Goal: Transaction & Acquisition: Purchase product/service

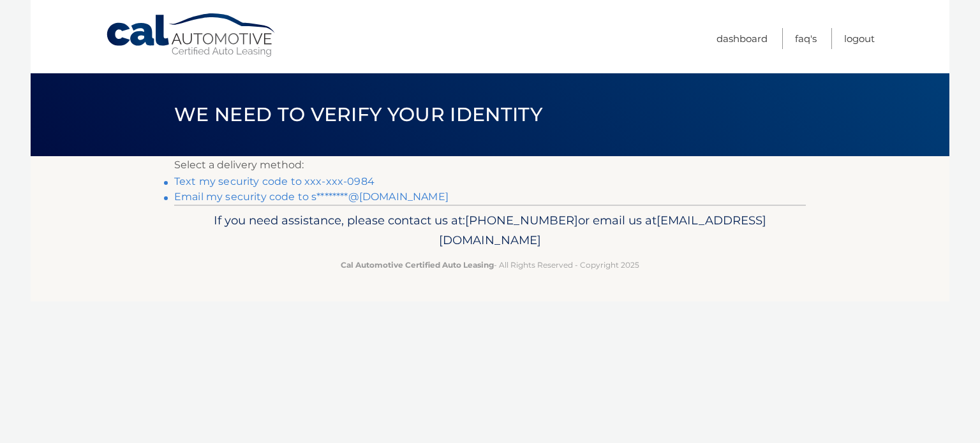
click at [338, 181] on link "Text my security code to xxx-xxx-0984" at bounding box center [274, 181] width 200 height 12
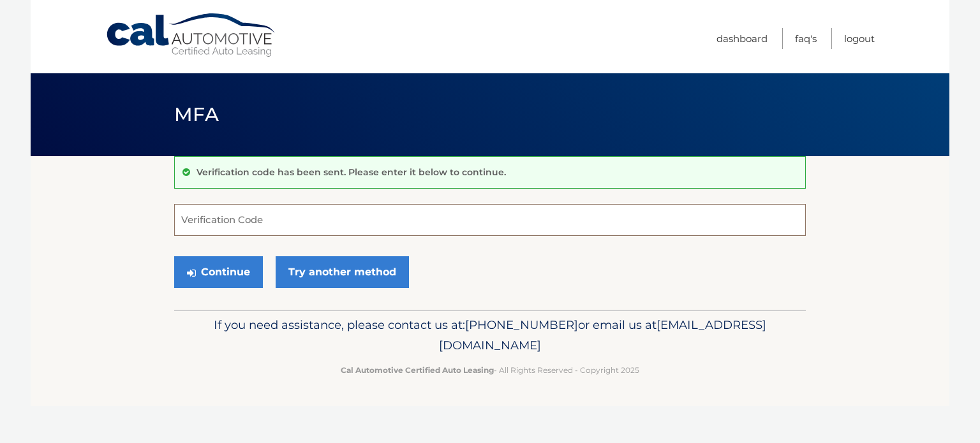
click at [307, 221] on input "Verification Code" at bounding box center [490, 220] width 632 height 32
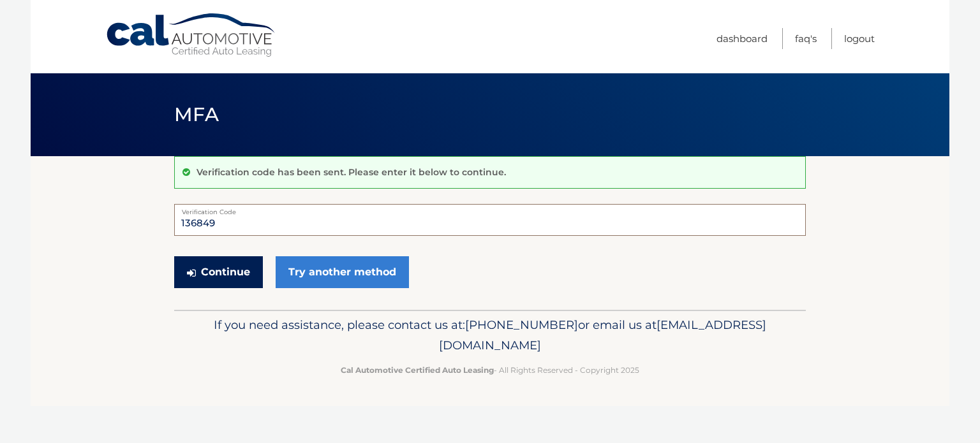
type input "136849"
click at [233, 270] on button "Continue" at bounding box center [218, 272] width 89 height 32
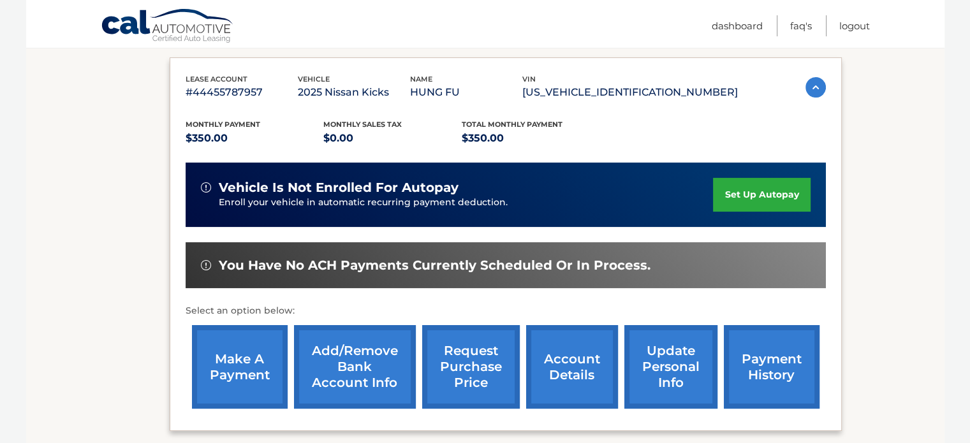
scroll to position [208, 0]
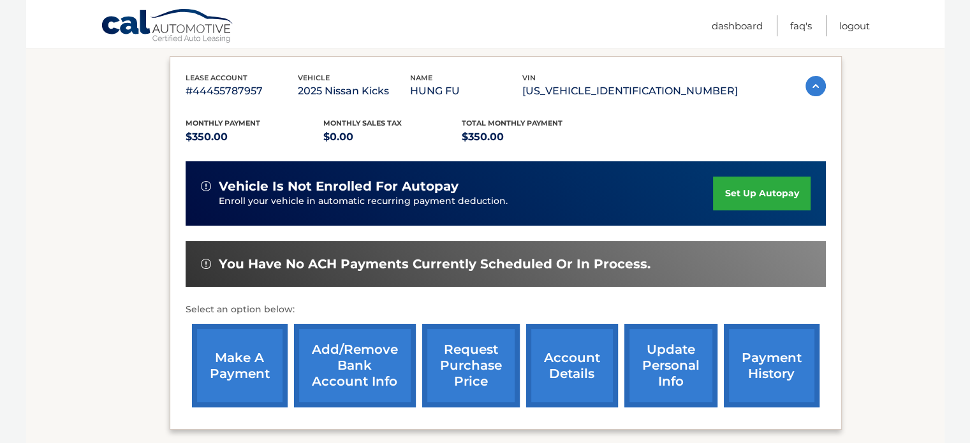
click at [233, 353] on link "make a payment" at bounding box center [240, 366] width 96 height 84
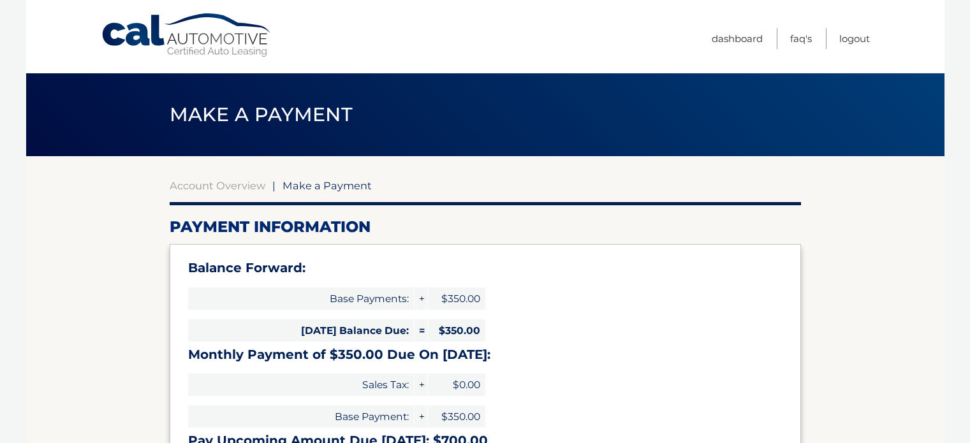
select select "ZmFmMTQxNDEtMjNiNS00NzY5LWI1Y2ItYzcwMzZjMWI4MDZh"
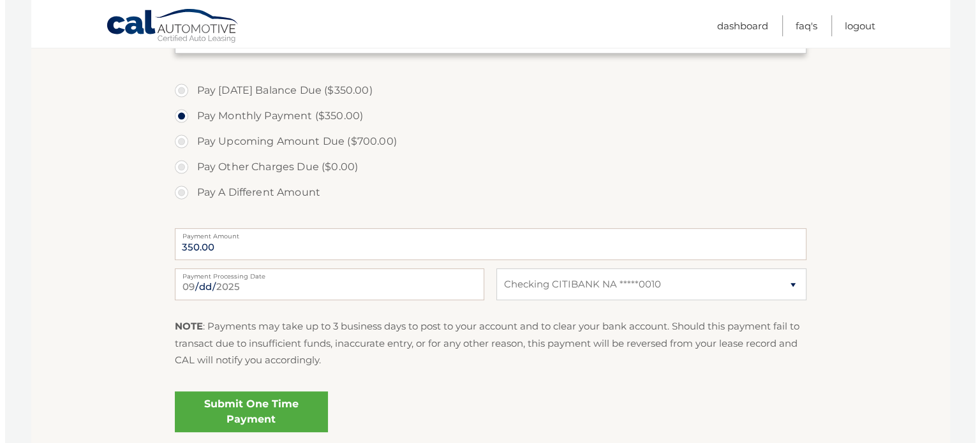
scroll to position [433, 0]
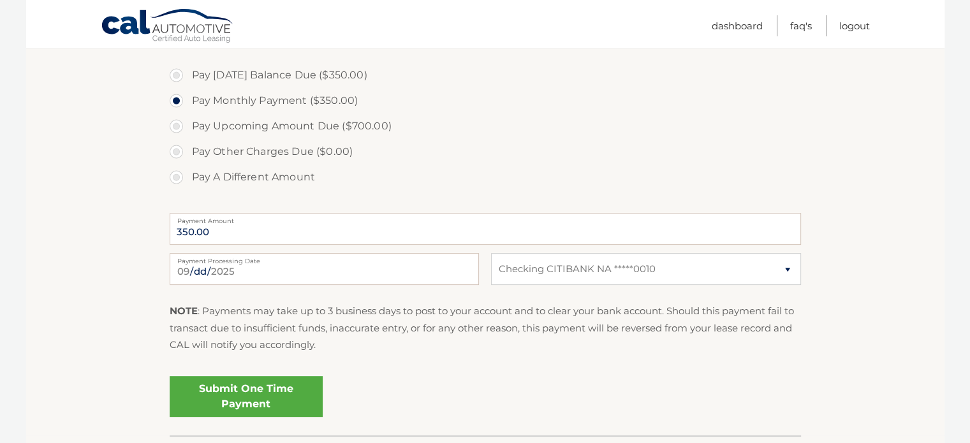
click at [244, 397] on link "Submit One Time Payment" at bounding box center [246, 396] width 153 height 41
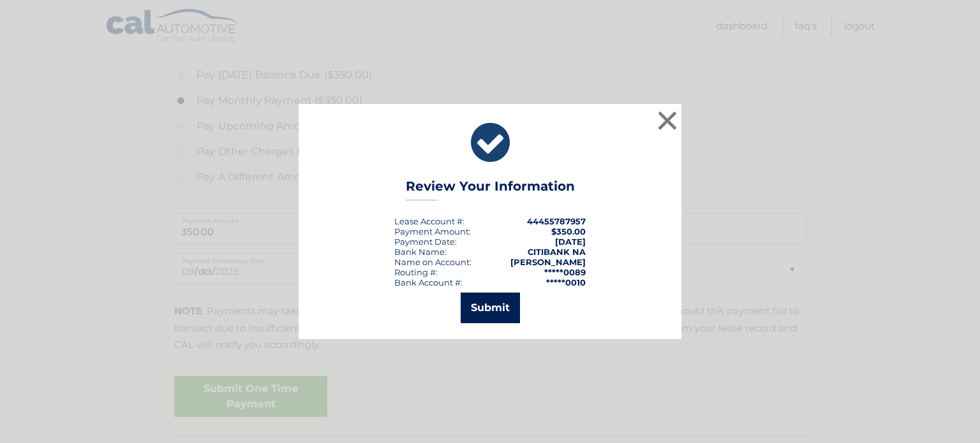
click at [508, 300] on button "Submit" at bounding box center [490, 308] width 59 height 31
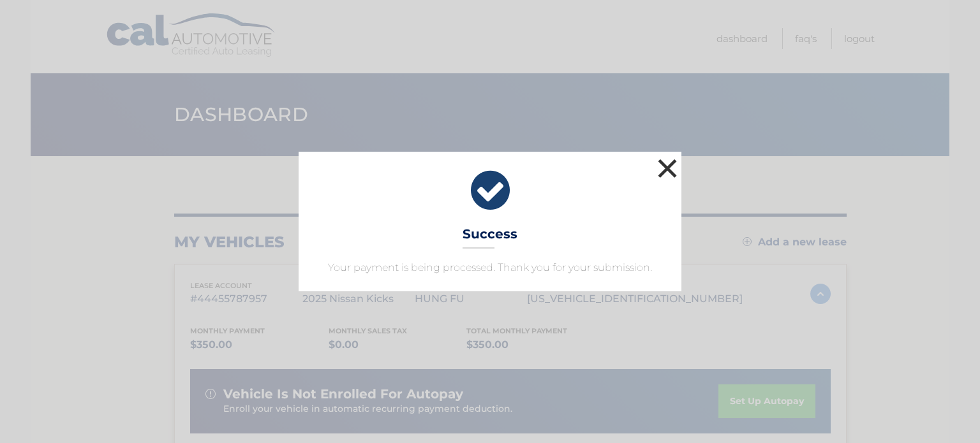
click at [668, 167] on button "×" at bounding box center [667, 169] width 26 height 26
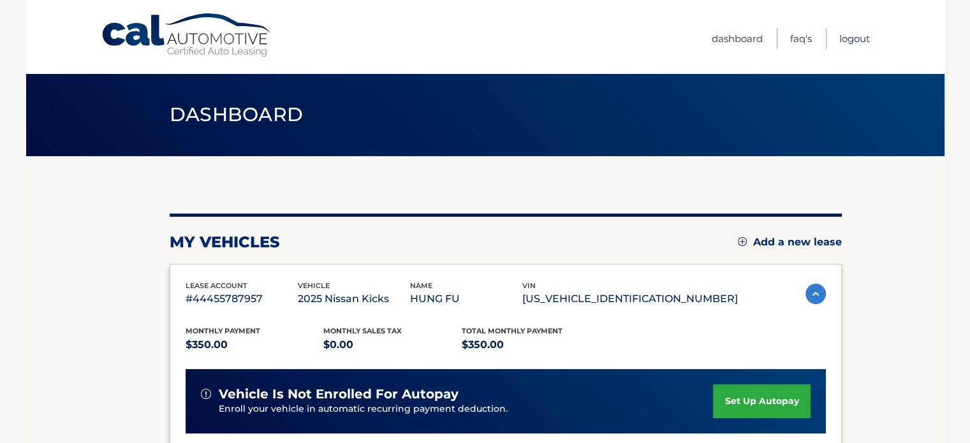
click at [851, 37] on link "Logout" at bounding box center [854, 38] width 31 height 21
